Goal: Answer question/provide support: Share knowledge or assist other users

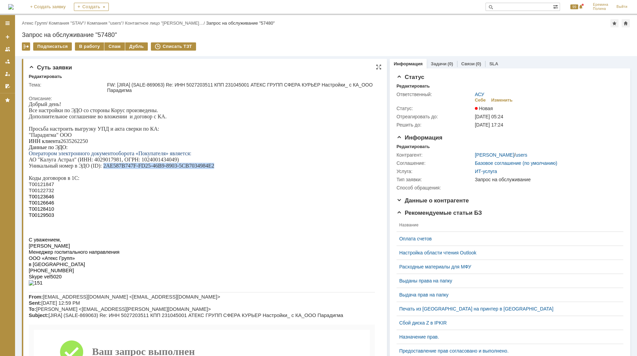
drag, startPoint x: 107, startPoint y: 169, endPoint x: 211, endPoint y: 173, distance: 104.0
click at [213, 169] on p "Уникальный номер в ЭДО (ID): 2AE587B747F-FD25-46B9-8903-5CB7034984E2" at bounding box center [202, 166] width 346 height 6
copy p "2AE587B747F-FD25-46B9-8903-5CB7034984E2"
click at [103, 162] on p "АО "Калуга Астрал" (ИНН: 4029017981, ОГРН: 1024001434049)" at bounding box center [202, 160] width 346 height 6
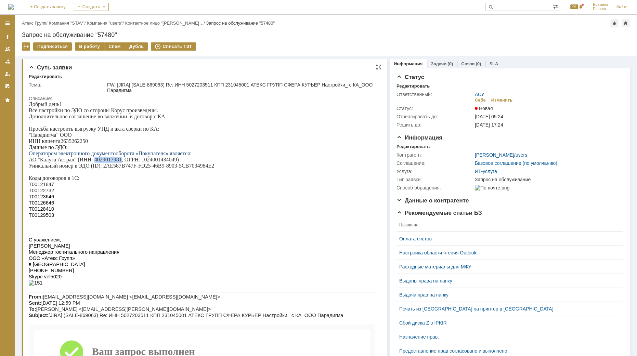
click at [74, 142] on p "ИНН клиента 2635262250" at bounding box center [202, 141] width 346 height 6
copy p "2635262250"
click at [106, 206] on p "Т00126646" at bounding box center [202, 203] width 346 height 6
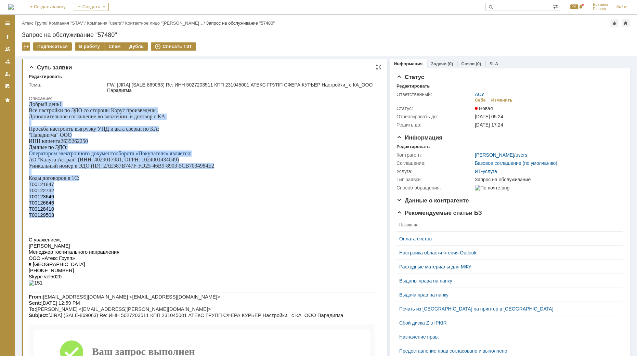
drag, startPoint x: 45, startPoint y: 219, endPoint x: 57, endPoint y: 147, distance: 73.2
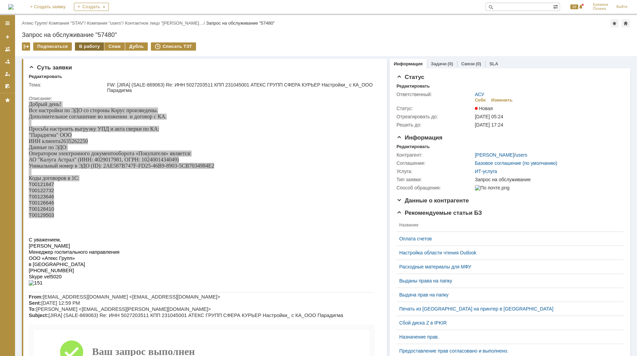
click at [88, 43] on div "В работу" at bounding box center [89, 46] width 29 height 8
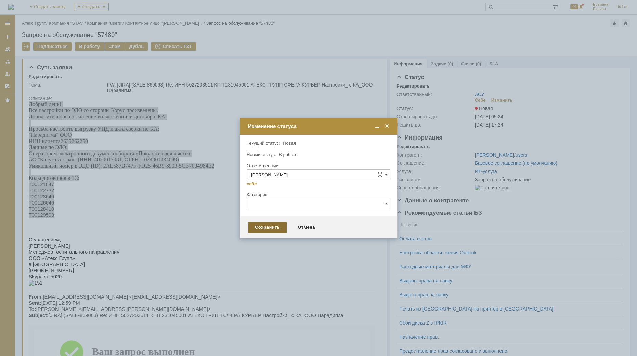
click at [265, 227] on div "Сохранить" at bounding box center [267, 227] width 39 height 11
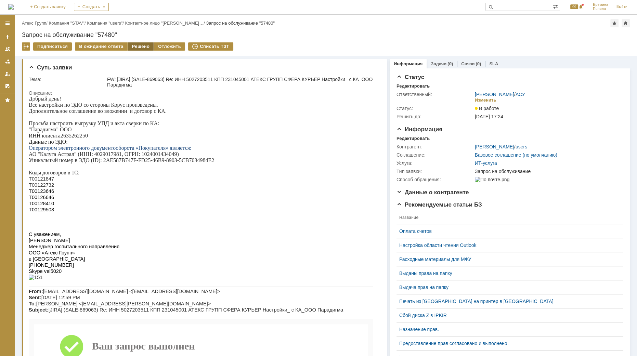
click at [136, 49] on div "Решено" at bounding box center [141, 46] width 26 height 8
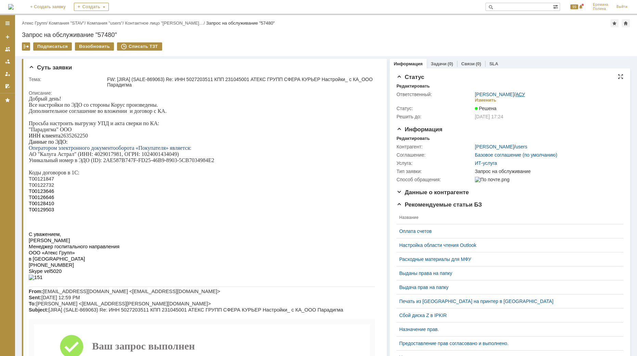
click at [518, 93] on link "АСУ" at bounding box center [520, 94] width 10 height 5
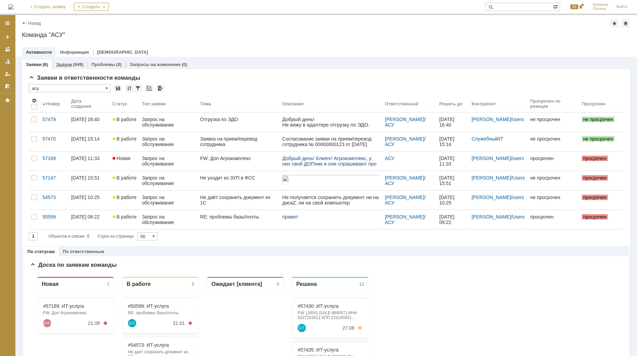
click at [73, 62] on div "(649)" at bounding box center [78, 64] width 10 height 5
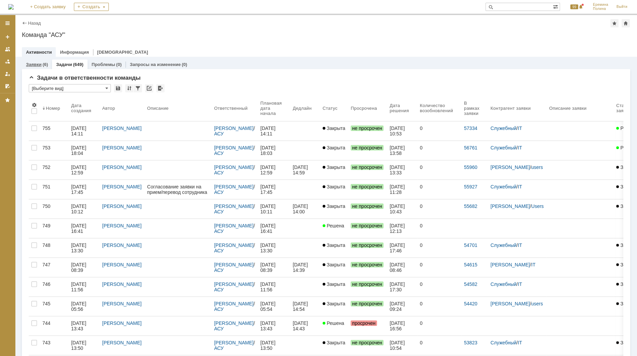
click at [37, 62] on link "Заявки" at bounding box center [33, 64] width 15 height 5
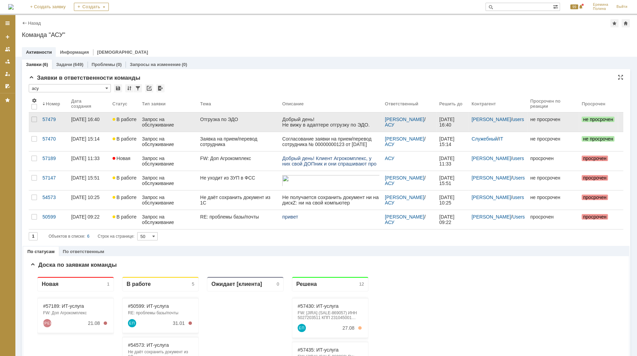
click at [316, 127] on p "Не вижу в адаптере отгрузку по ЭДО." at bounding box center [330, 124] width 97 height 5
click at [257, 119] on div "Отгрузка по ЭДО" at bounding box center [238, 119] width 77 height 5
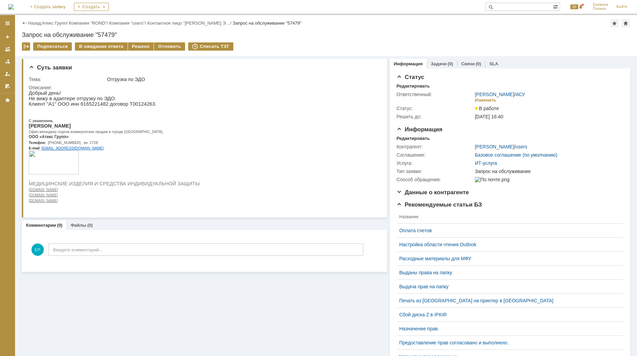
click at [93, 105] on p "Клиент "А1" ООО инн 6165221482 договор Т00124263." at bounding box center [114, 103] width 171 height 5
click at [85, 104] on p "Клиент "А1" ООО инн 6165221482 договор Т00124263." at bounding box center [114, 103] width 171 height 5
click at [87, 104] on p "Клиент "А1" ООО инн 6165221482 договор Т00124263." at bounding box center [114, 103] width 171 height 5
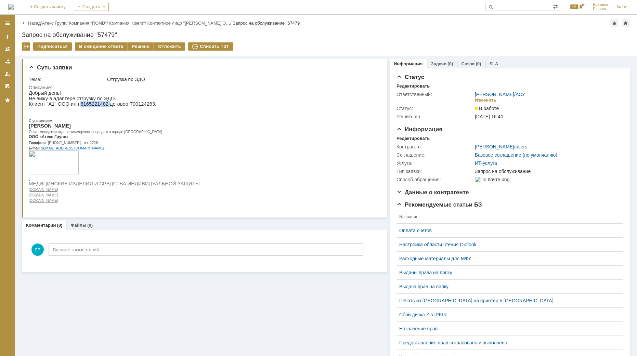
copy p "6165221482"
click at [131, 145] on p "Телефон: [PHONE_NUMBER] , вн. 2728" at bounding box center [114, 142] width 171 height 5
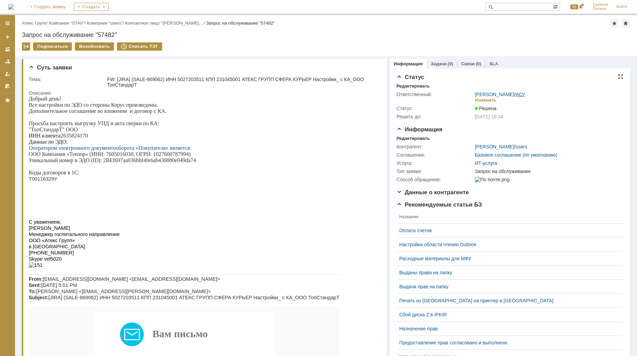
click at [516, 96] on link "АСУ" at bounding box center [520, 94] width 10 height 5
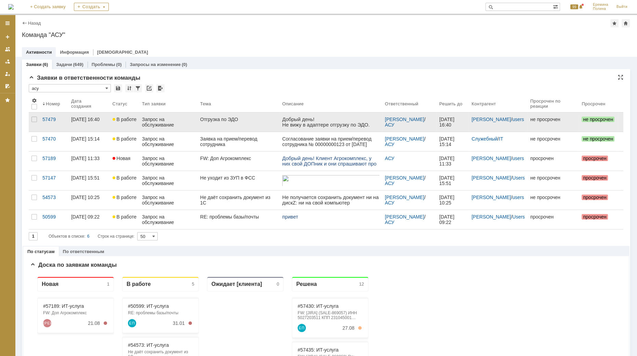
click at [159, 121] on div "Запрос на обслуживание" at bounding box center [168, 122] width 53 height 11
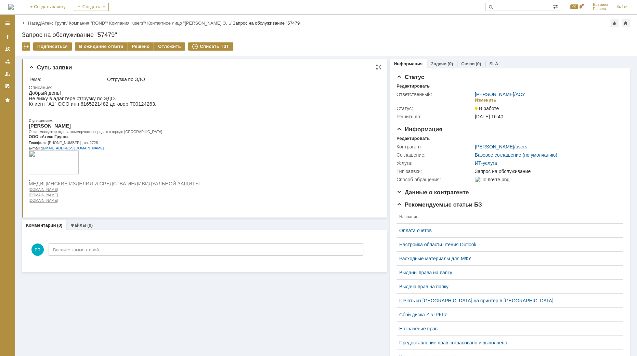
drag, startPoint x: 115, startPoint y: 152, endPoint x: 155, endPoint y: 113, distance: 56.3
click at [115, 150] on p "E-mail : e.kondratenko@atex-gr.com" at bounding box center [114, 147] width 171 height 5
click at [143, 46] on div "Решено" at bounding box center [141, 46] width 26 height 8
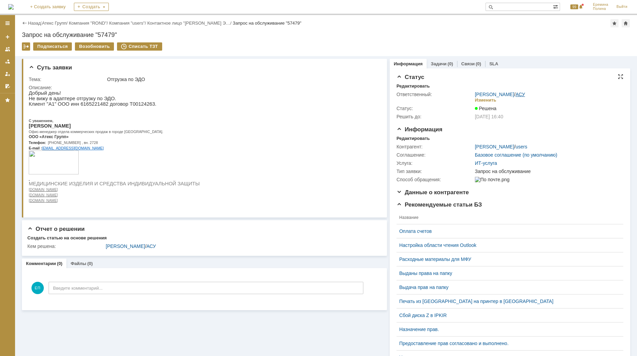
click at [519, 95] on link "АСУ" at bounding box center [520, 94] width 10 height 5
